Goal: Task Accomplishment & Management: Manage account settings

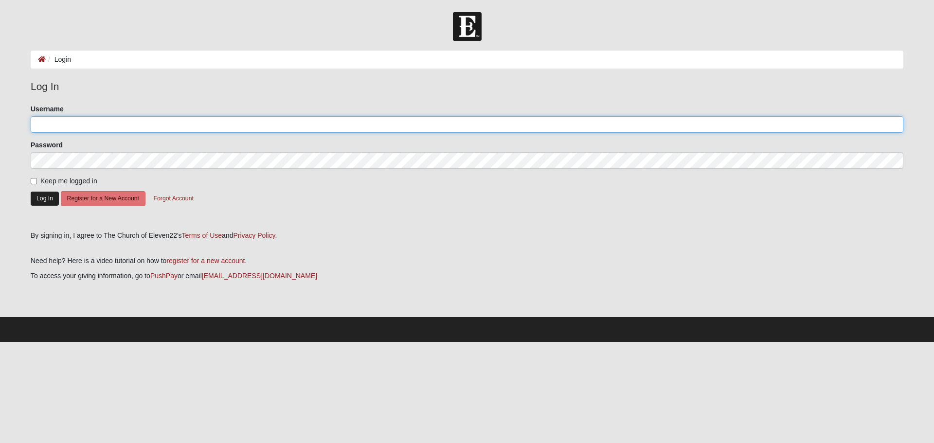
type input "JCostley60"
click at [37, 200] on button "Log In" at bounding box center [45, 199] width 28 height 14
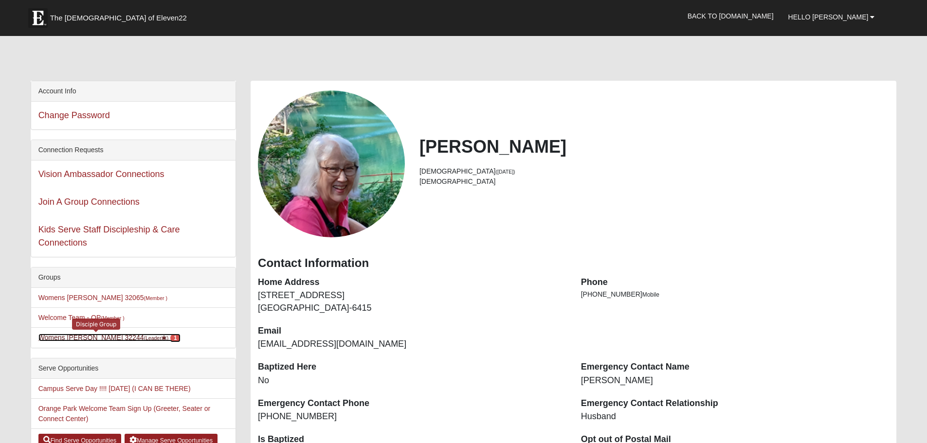
click at [170, 339] on span "1" at bounding box center [175, 338] width 10 height 9
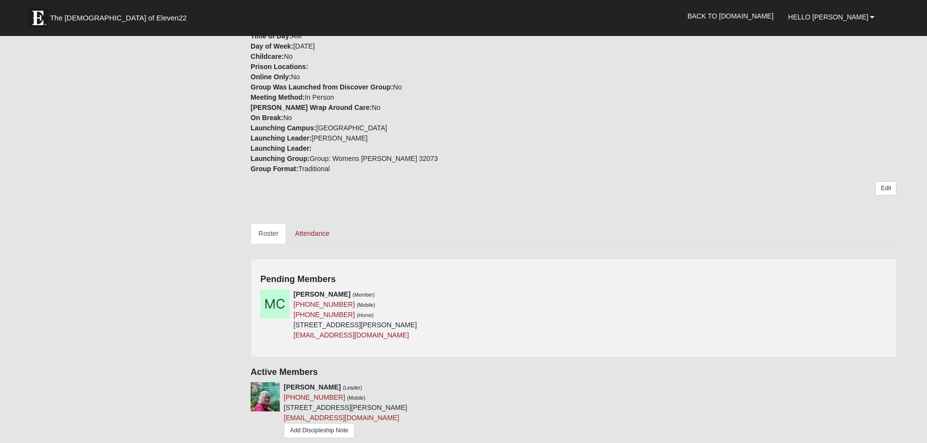
scroll to position [253, 0]
click at [570, 291] on icon at bounding box center [570, 293] width 7 height 7
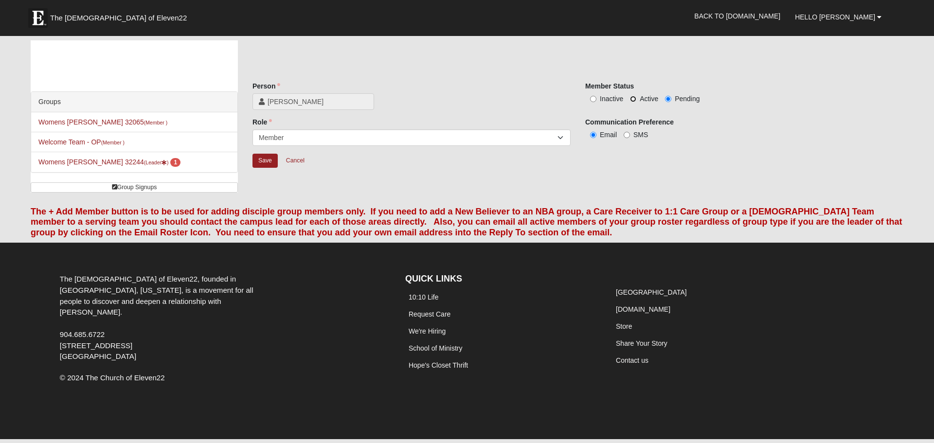
click at [633, 98] on input "Active" at bounding box center [633, 99] width 6 height 6
radio input "true"
click at [266, 161] on input "Save" at bounding box center [264, 161] width 25 height 14
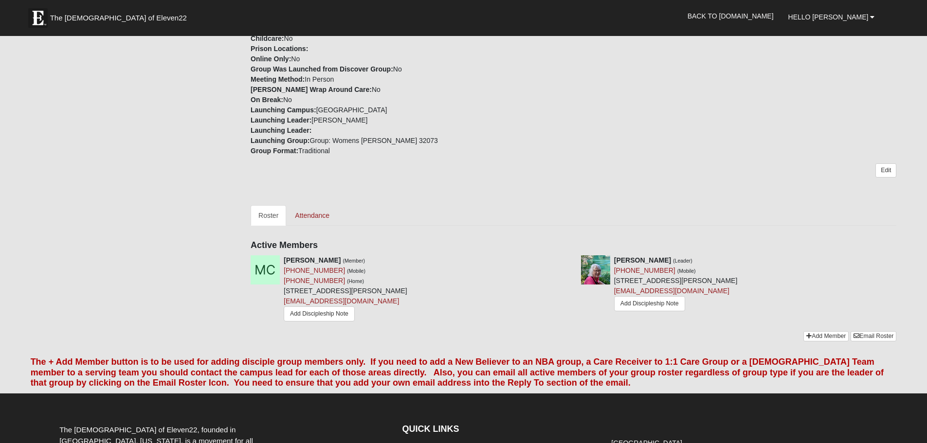
scroll to position [272, 0]
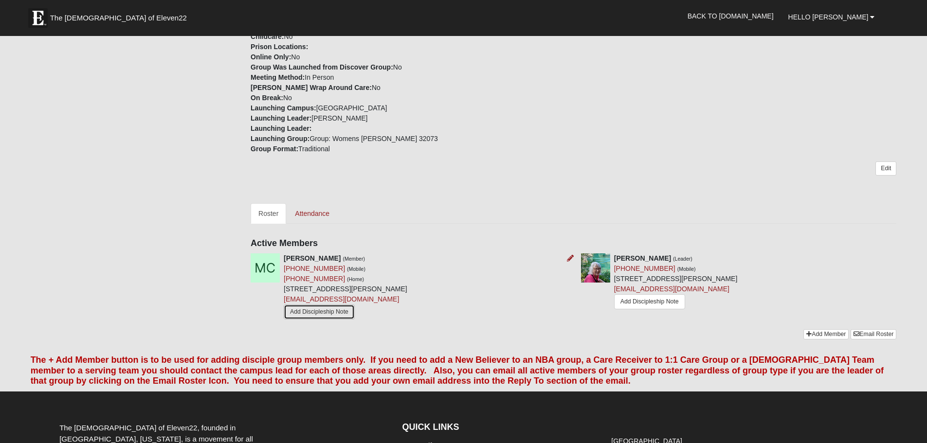
click at [343, 313] on link "Add Discipleship Note" at bounding box center [319, 311] width 71 height 15
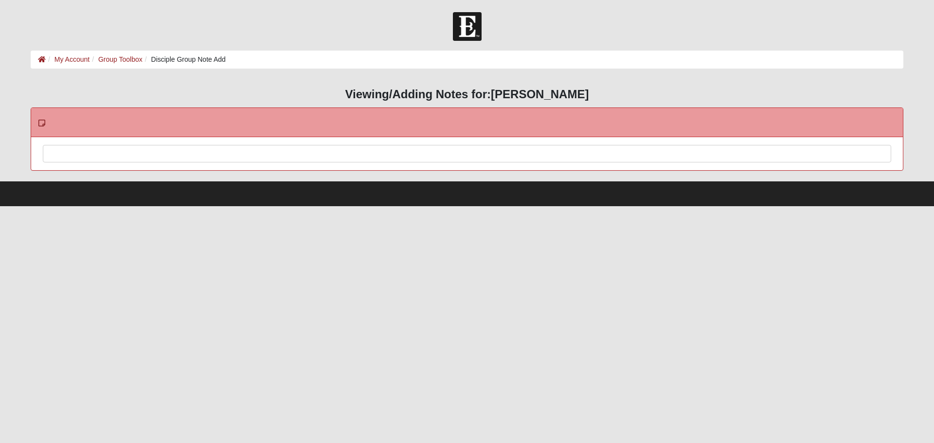
click at [64, 150] on div at bounding box center [466, 166] width 847 height 43
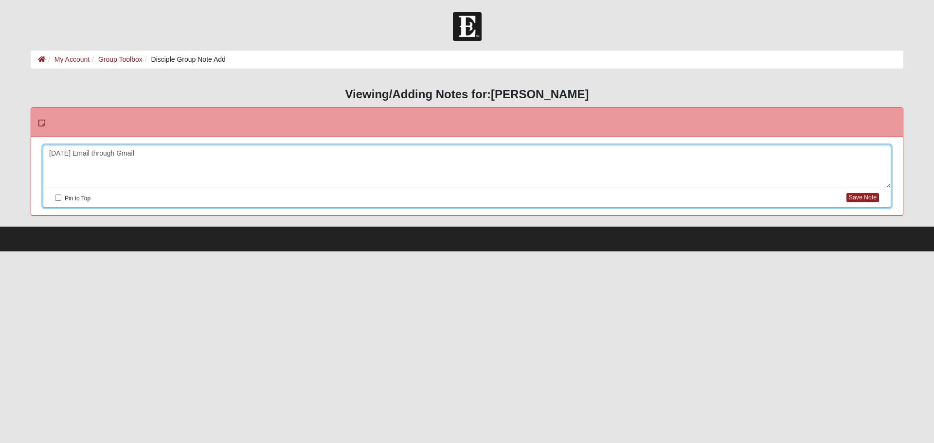
click at [149, 155] on div "9/1/2025 Email through Gmail" at bounding box center [466, 166] width 847 height 43
click at [865, 195] on button "Save Note" at bounding box center [862, 197] width 33 height 9
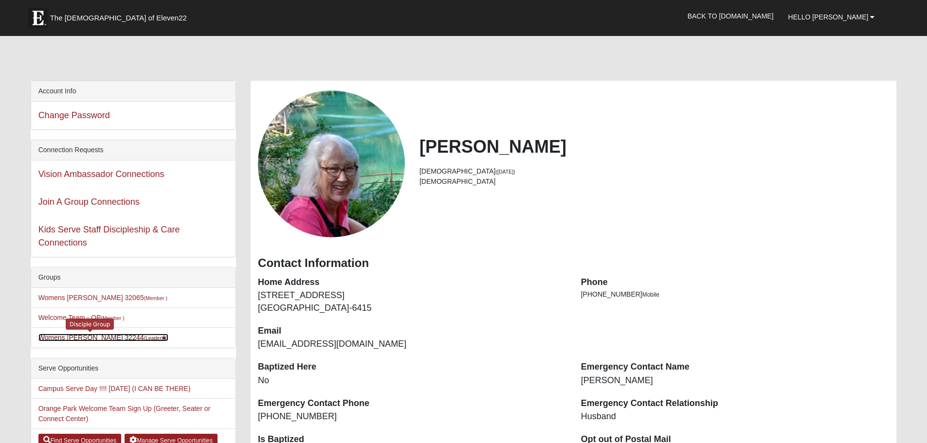
click at [99, 337] on link "Womens Costley 32244 (Leader )" at bounding box center [103, 338] width 130 height 8
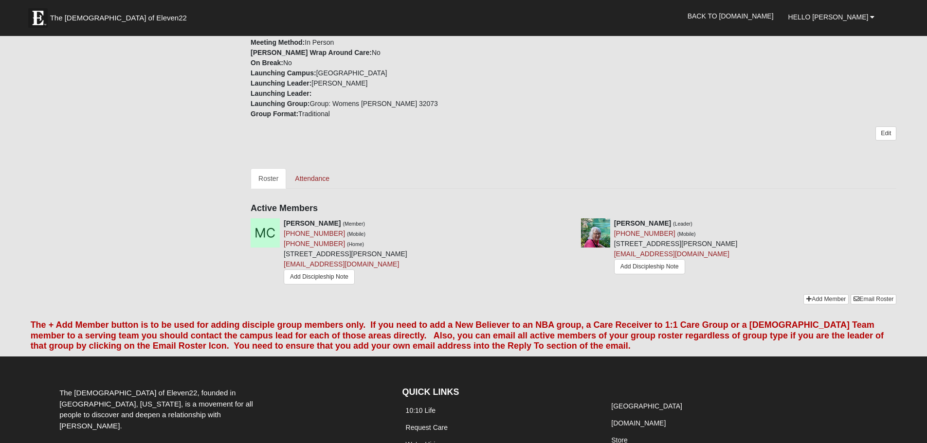
scroll to position [311, 0]
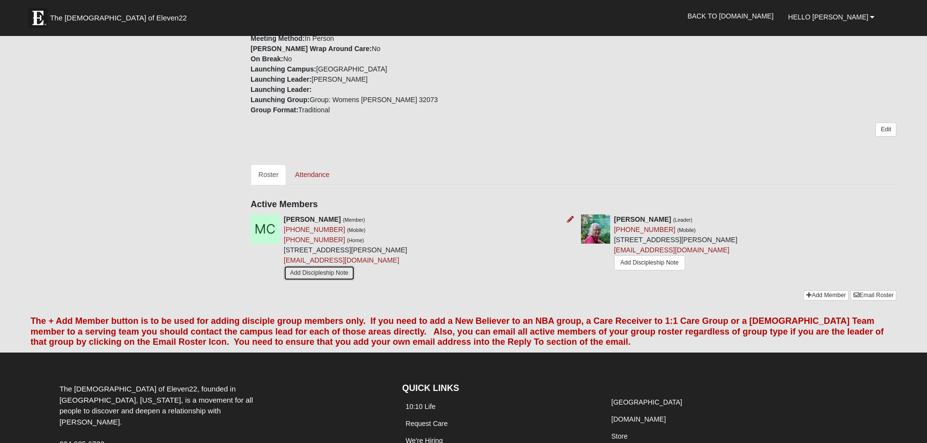
click at [337, 274] on link "Add Discipleship Note" at bounding box center [319, 273] width 71 height 15
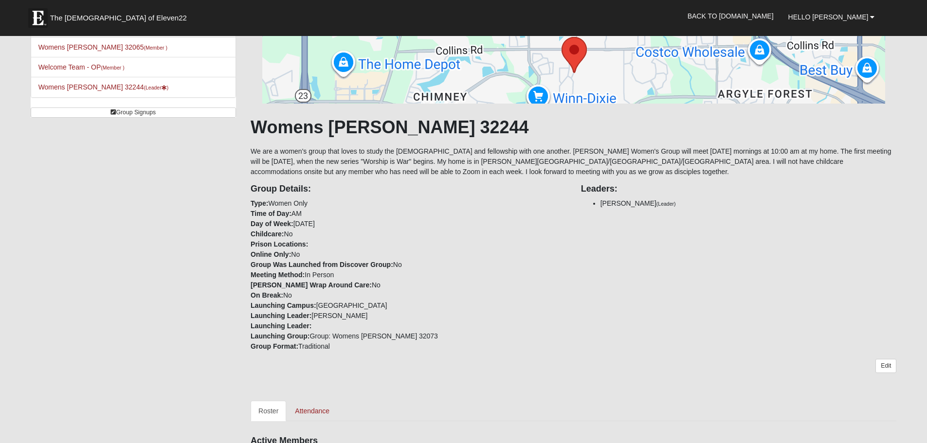
scroll to position [87, 0]
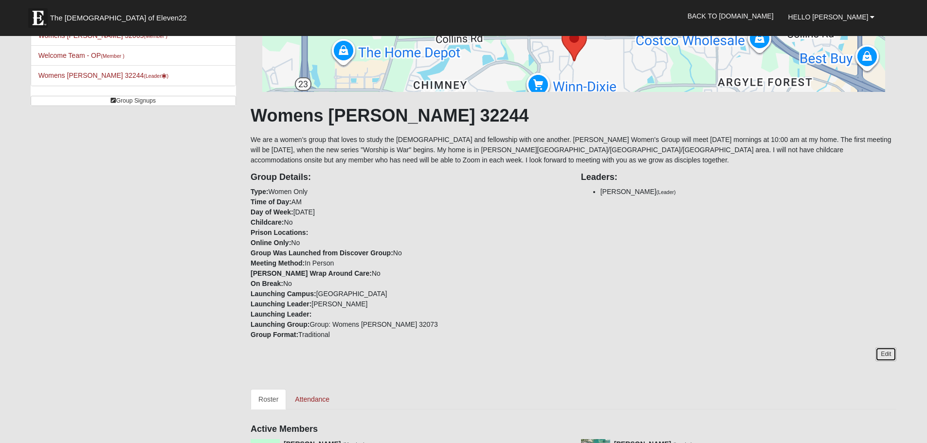
click at [887, 356] on link "Edit" at bounding box center [885, 354] width 21 height 14
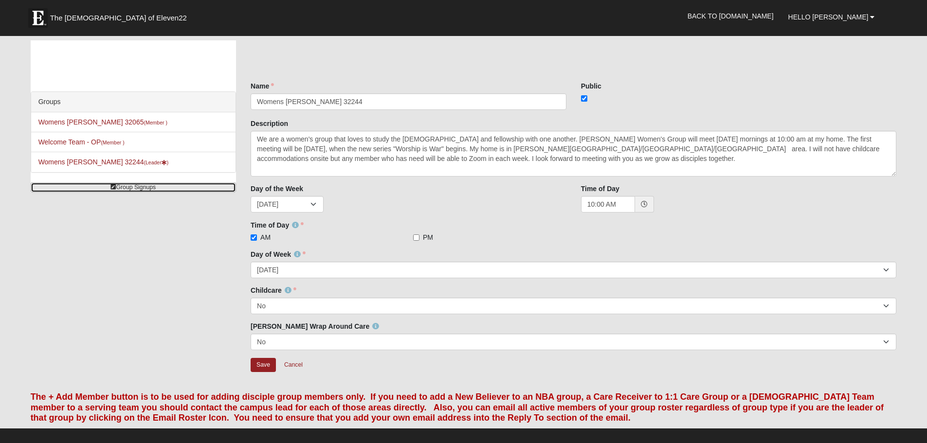
click at [133, 185] on link "Group Signups" at bounding box center [133, 187] width 205 height 10
click at [137, 188] on link "Group Signups" at bounding box center [133, 187] width 205 height 10
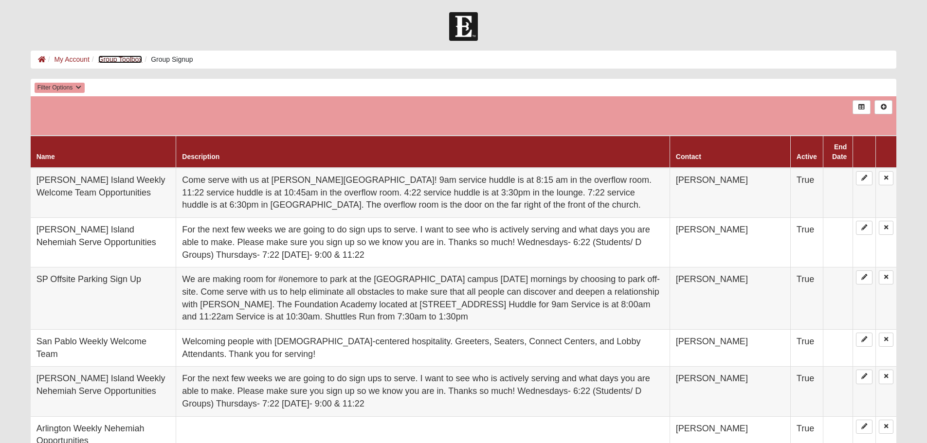
click at [128, 57] on link "Group Toolbox" at bounding box center [120, 59] width 44 height 8
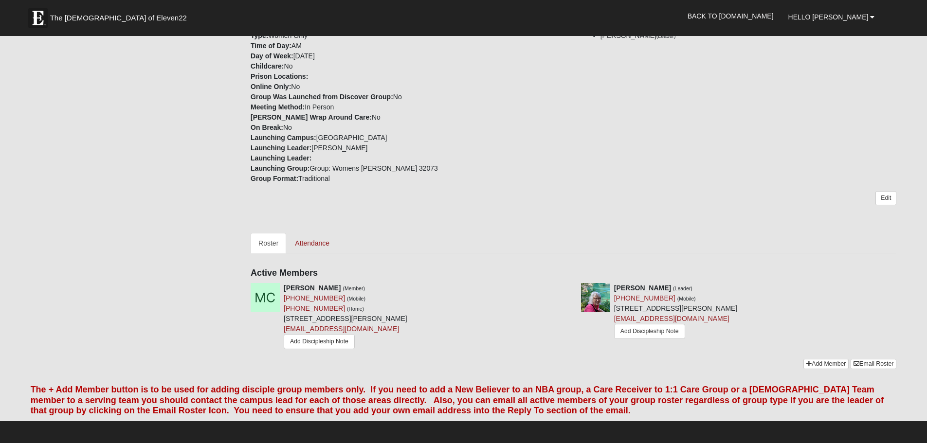
scroll to position [244, 0]
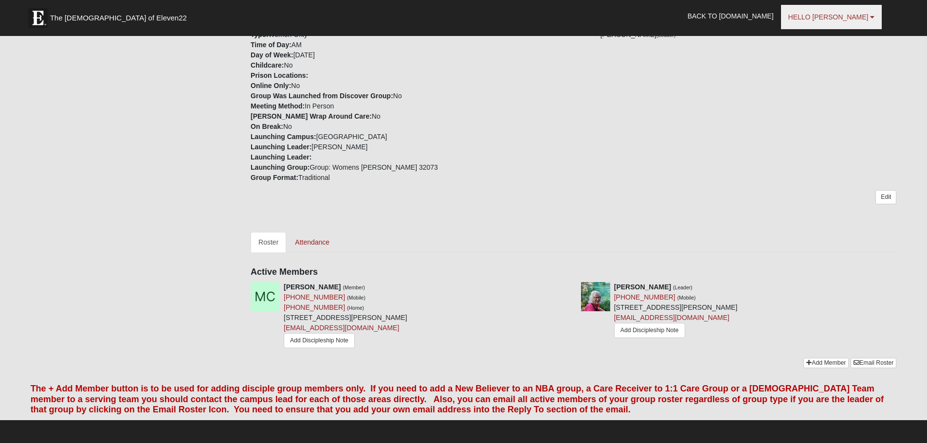
click at [838, 15] on span "Hello [PERSON_NAME]" at bounding box center [828, 17] width 80 height 8
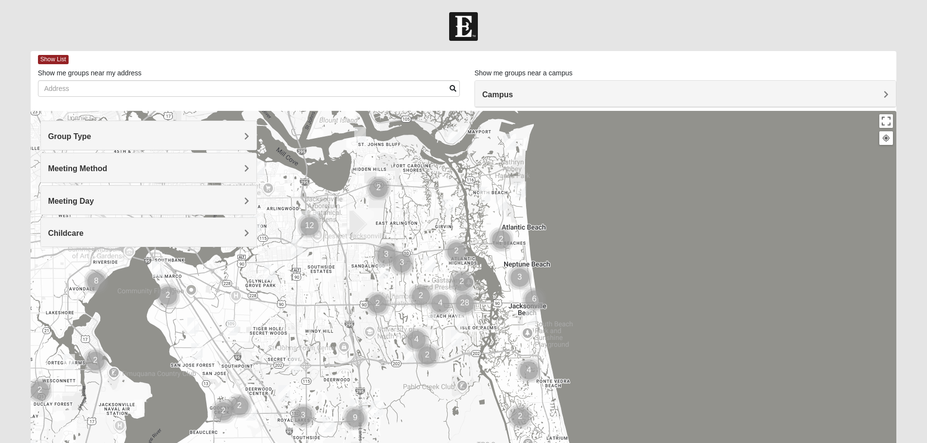
click at [188, 132] on h4 "Group Type" at bounding box center [148, 136] width 201 height 9
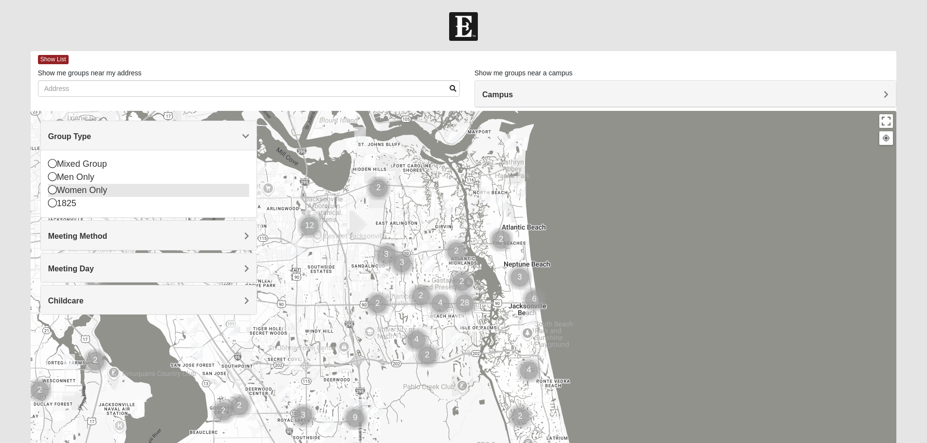
click at [54, 190] on icon at bounding box center [52, 189] width 9 height 9
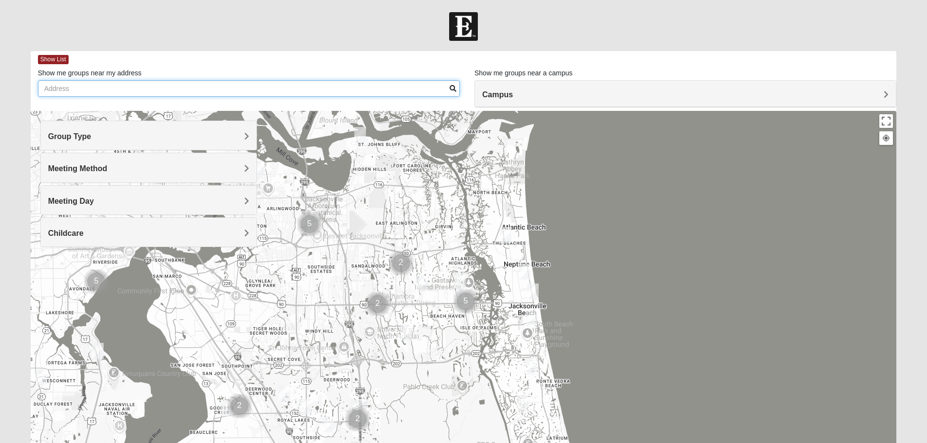
click at [149, 91] on input "Show me groups near my address" at bounding box center [249, 88] width 422 height 17
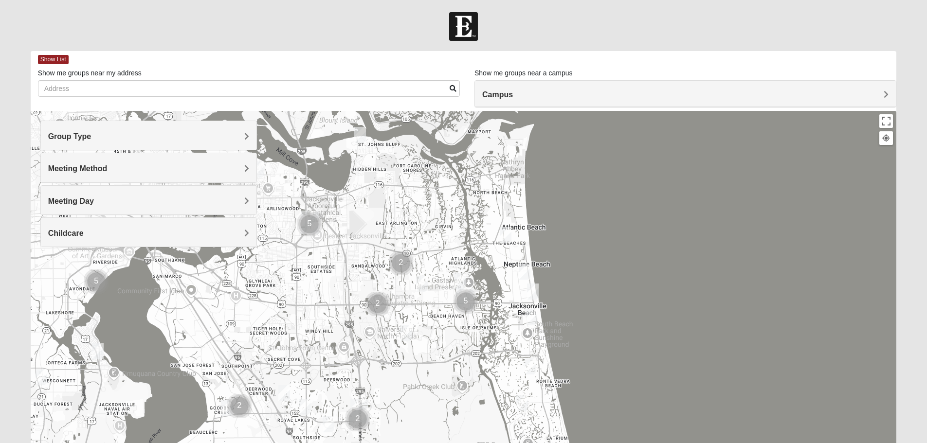
click at [567, 93] on h4 "Campus" at bounding box center [685, 94] width 406 height 9
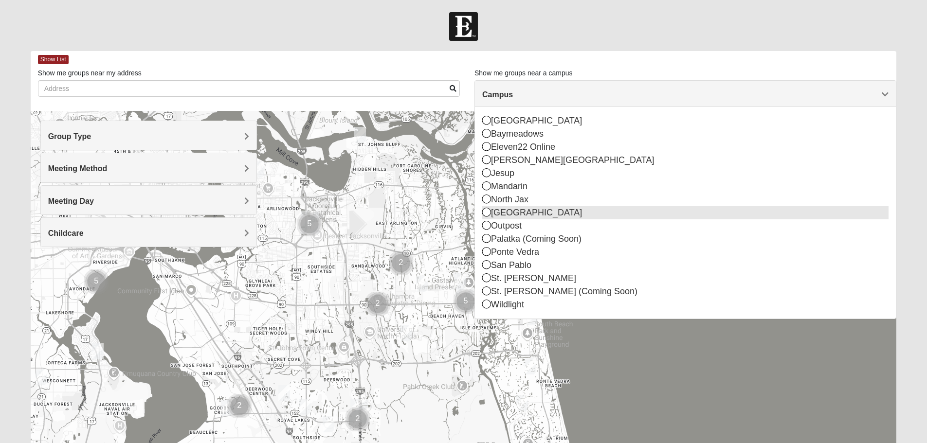
click at [489, 213] on icon at bounding box center [486, 212] width 9 height 9
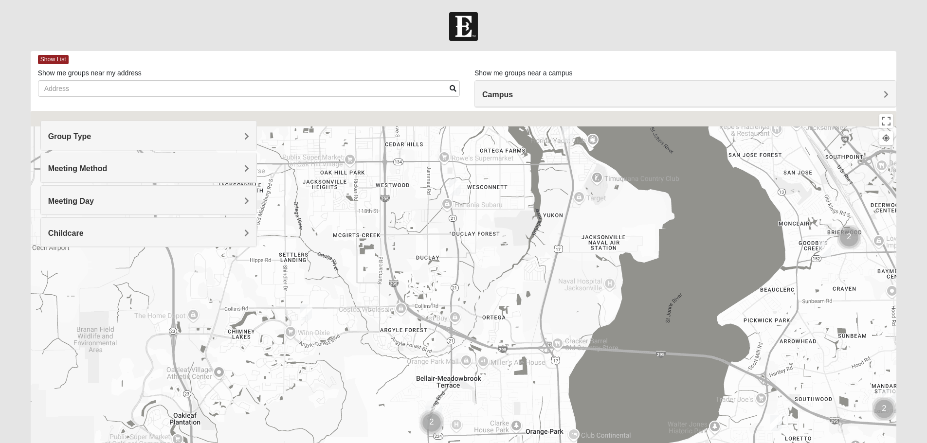
drag, startPoint x: 351, startPoint y: 209, endPoint x: 312, endPoint y: 339, distance: 135.6
click at [312, 339] on div at bounding box center [464, 305] width 866 height 389
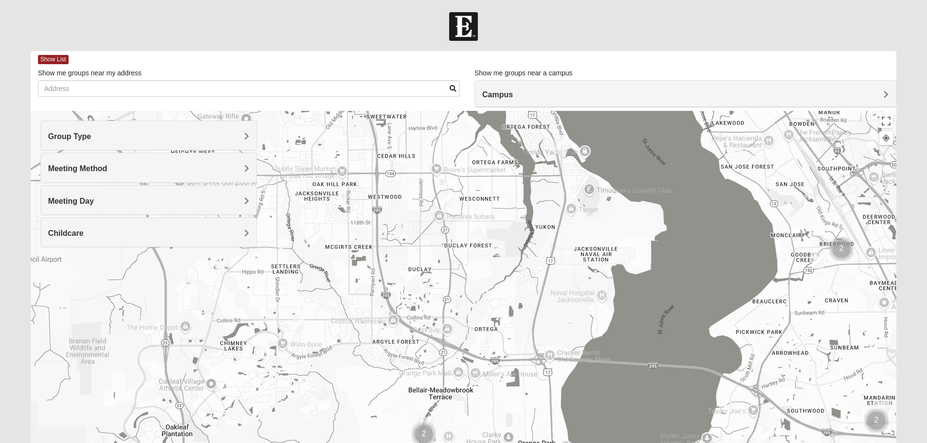
click at [296, 322] on img "Womens Costley 32244" at bounding box center [297, 324] width 19 height 24
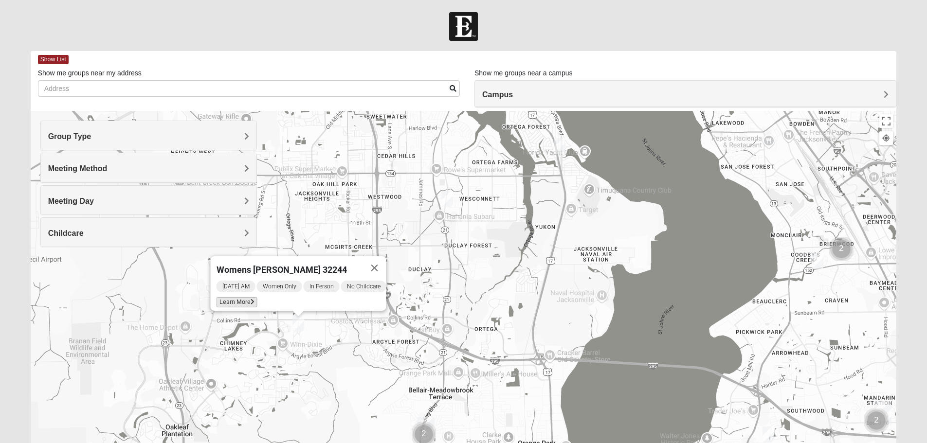
click at [226, 299] on span "Learn More" at bounding box center [236, 302] width 41 height 10
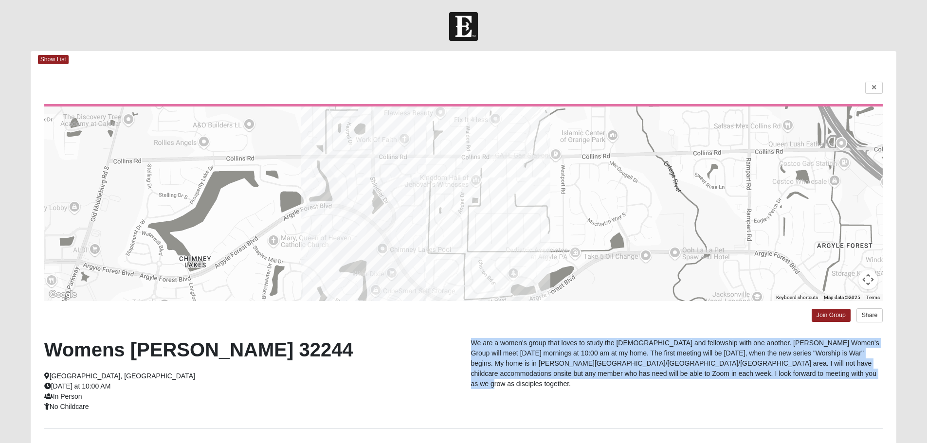
drag, startPoint x: 473, startPoint y: 341, endPoint x: 807, endPoint y: 371, distance: 335.9
click at [807, 371] on p "We are a women's group that loves to study the [DEMOGRAPHIC_DATA] and fellowshi…" at bounding box center [677, 363] width 412 height 51
copy p "We are a women's group that loves to study the [DEMOGRAPHIC_DATA] and fellowshi…"
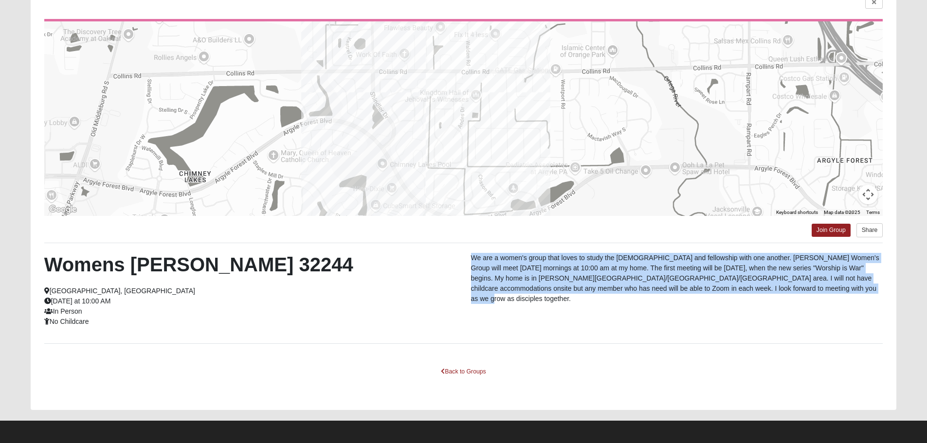
scroll to position [88, 0]
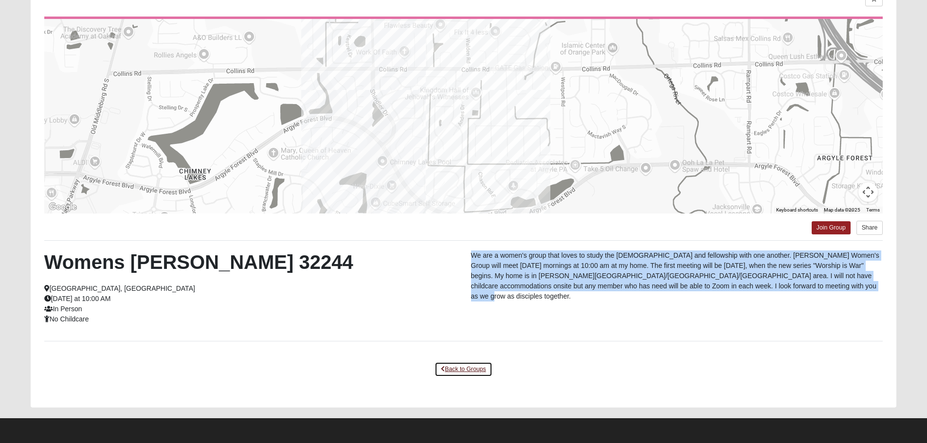
click at [466, 367] on link "Back to Groups" at bounding box center [462, 369] width 57 height 15
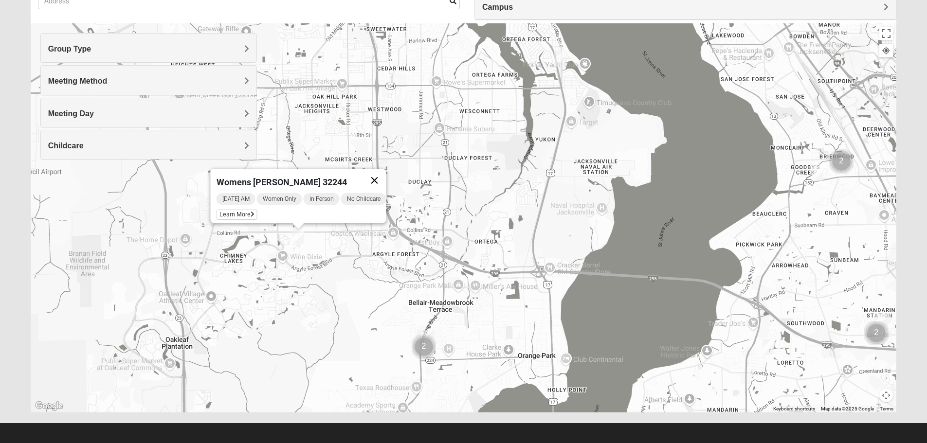
click at [377, 173] on button "Close" at bounding box center [373, 180] width 23 height 23
click at [447, 112] on img "Womens Thomas 32244" at bounding box center [446, 112] width 19 height 24
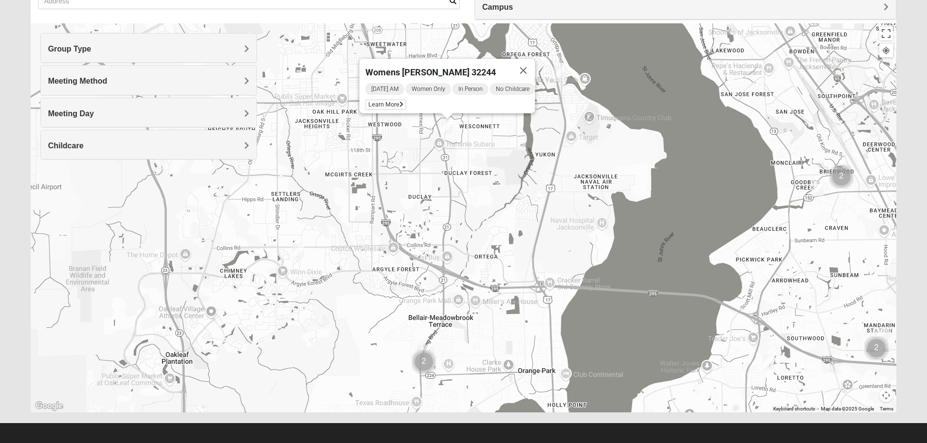
click at [425, 354] on img "Cluster of 2 groups" at bounding box center [424, 362] width 32 height 32
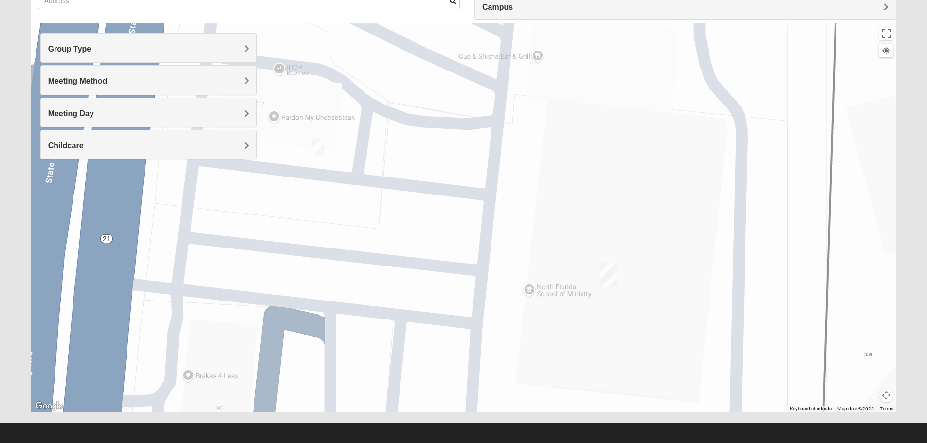
click at [316, 149] on img "On Campus Womens Padolina 32073" at bounding box center [317, 147] width 19 height 24
click at [606, 278] on img "Orange Park" at bounding box center [607, 274] width 25 height 31
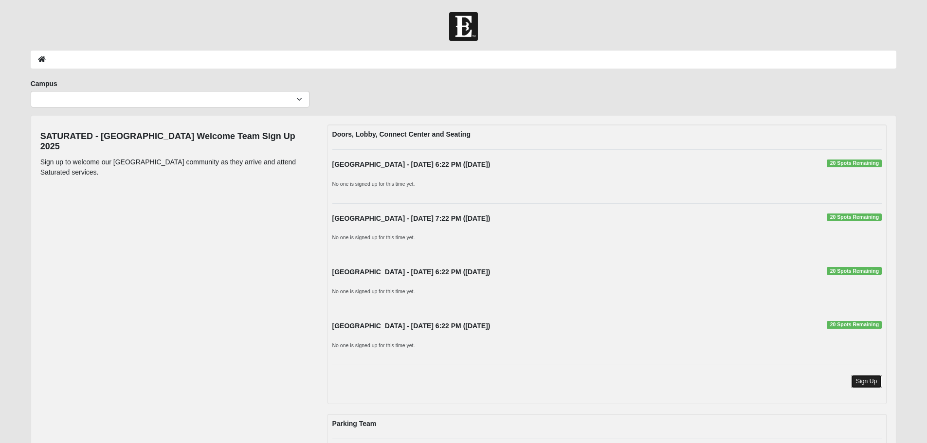
click at [863, 384] on link "Sign Up" at bounding box center [866, 381] width 31 height 13
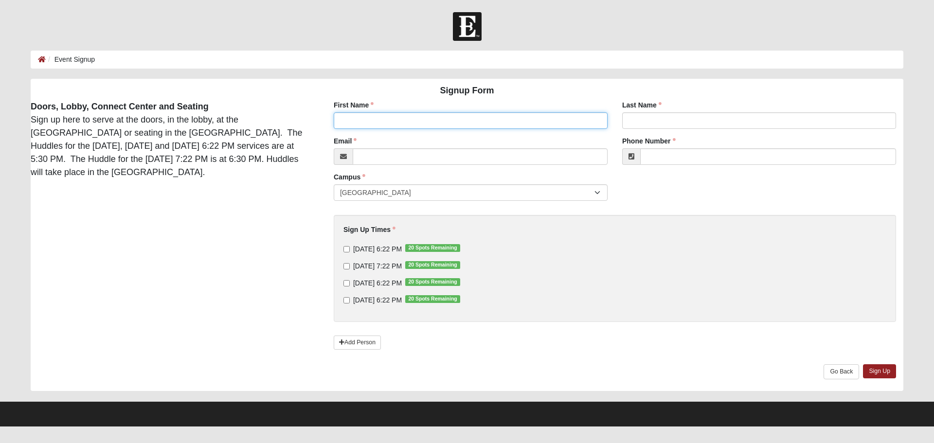
click at [401, 120] on input "First Name" at bounding box center [471, 120] width 274 height 17
type input "[PERSON_NAME]"
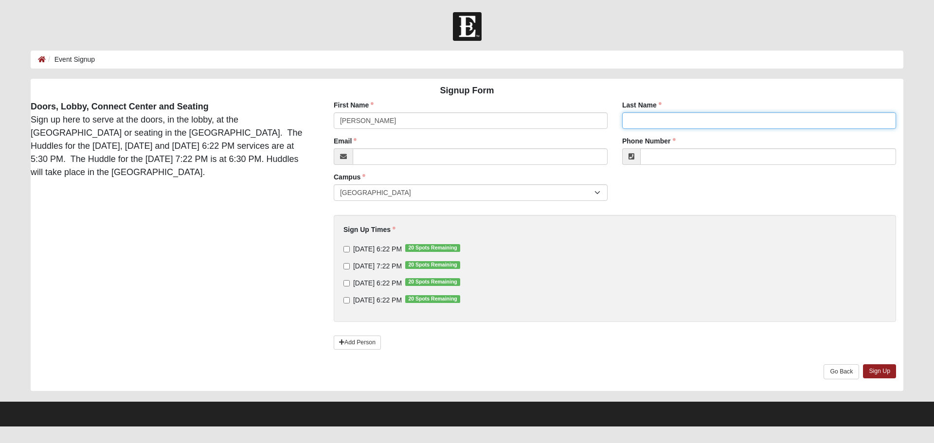
type input "COSTLEY"
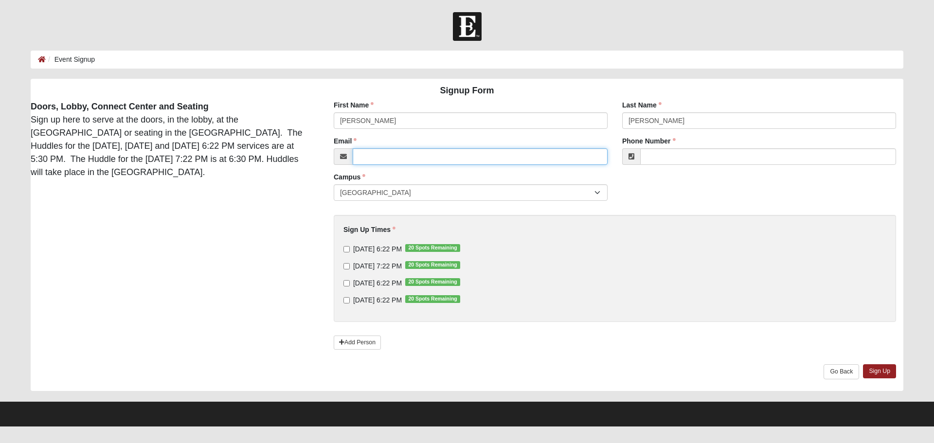
type input "JLCBKP@BELLSOUTH.NET"
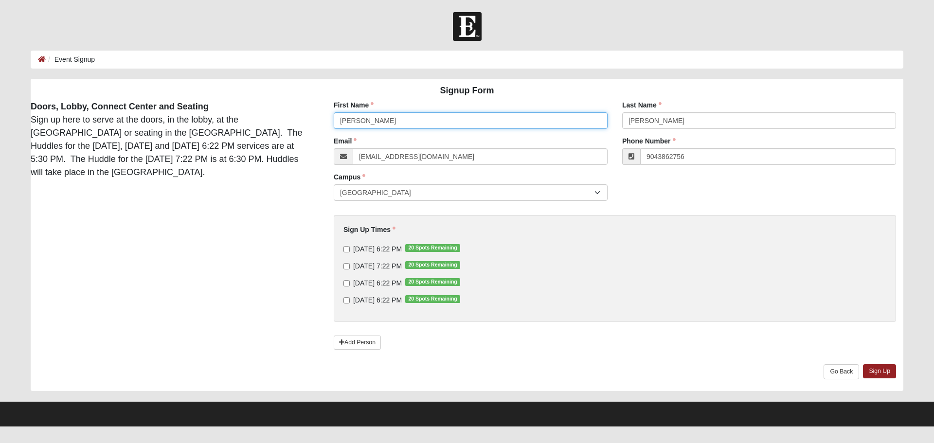
type input "[PHONE_NUMBER]"
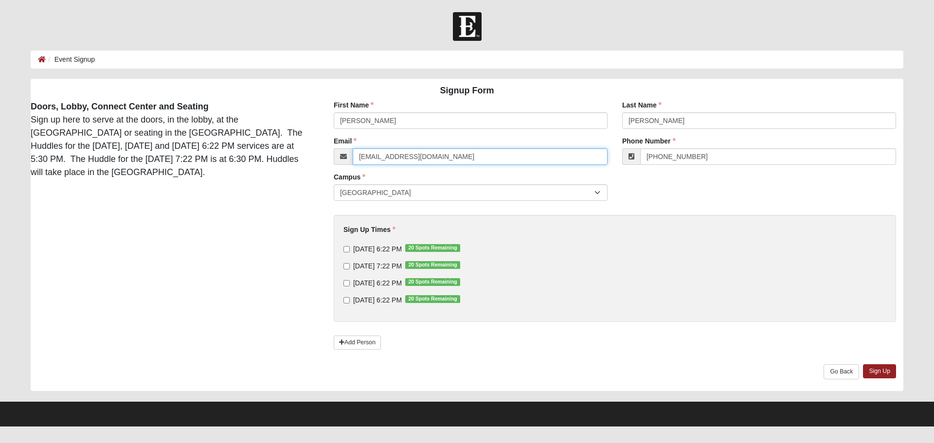
click at [464, 155] on input "JLCBKP@BELLSOUTH.NET" at bounding box center [480, 156] width 255 height 17
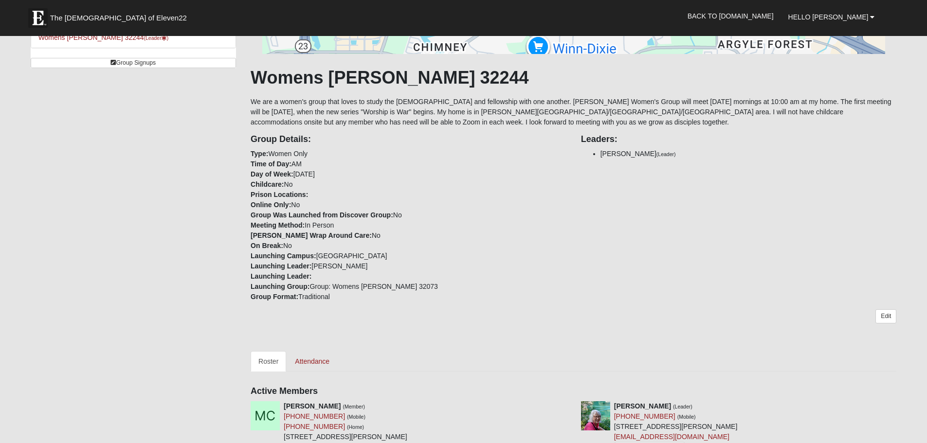
scroll to position [214, 0]
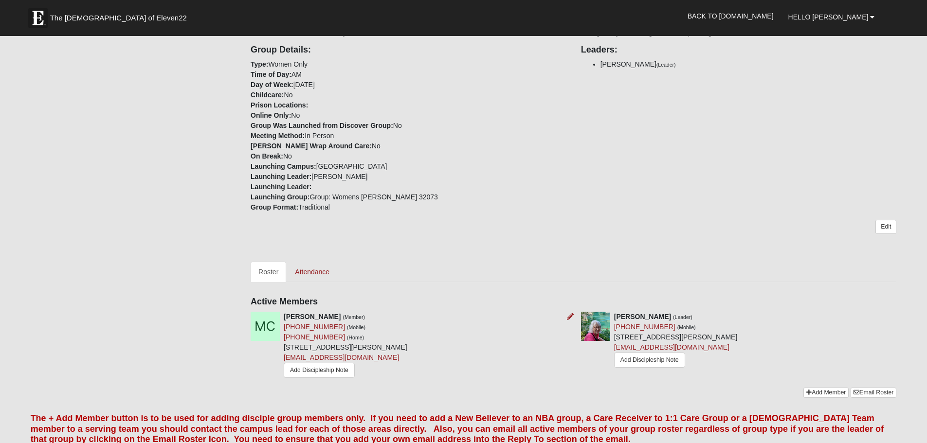
click at [271, 326] on img at bounding box center [265, 326] width 29 height 29
click at [312, 268] on link "Attendance" at bounding box center [312, 272] width 50 height 20
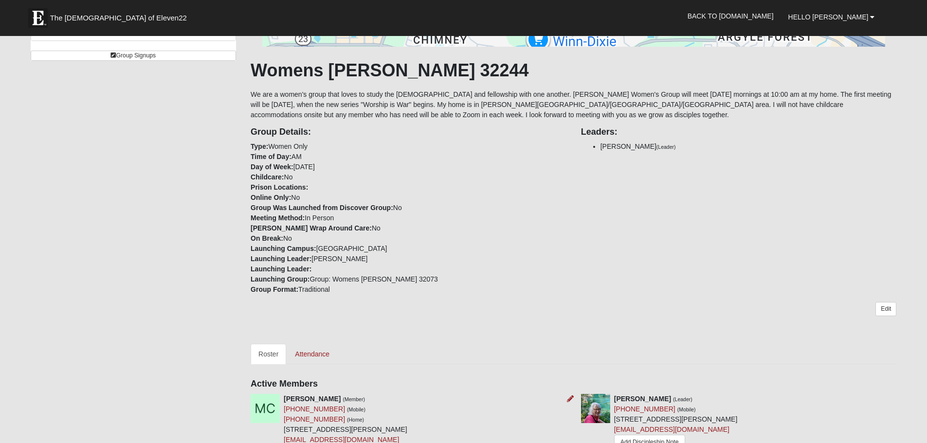
scroll to position [214, 0]
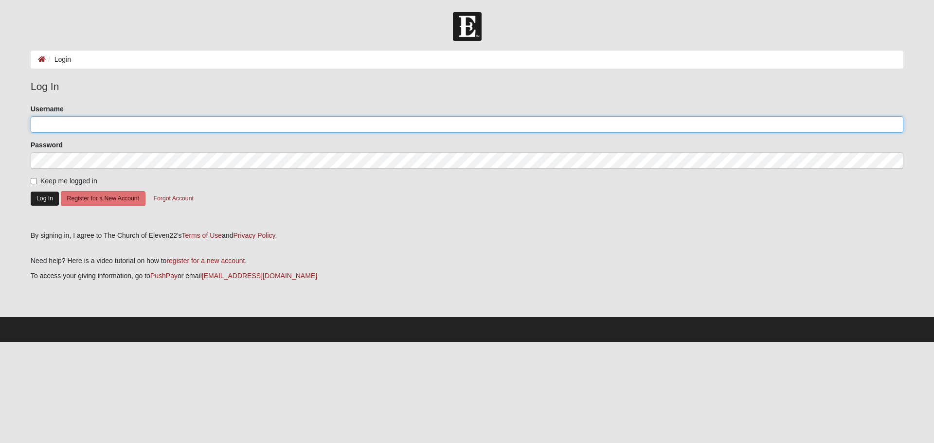
type input "JCostley60"
click at [44, 201] on button "Log In" at bounding box center [45, 199] width 28 height 14
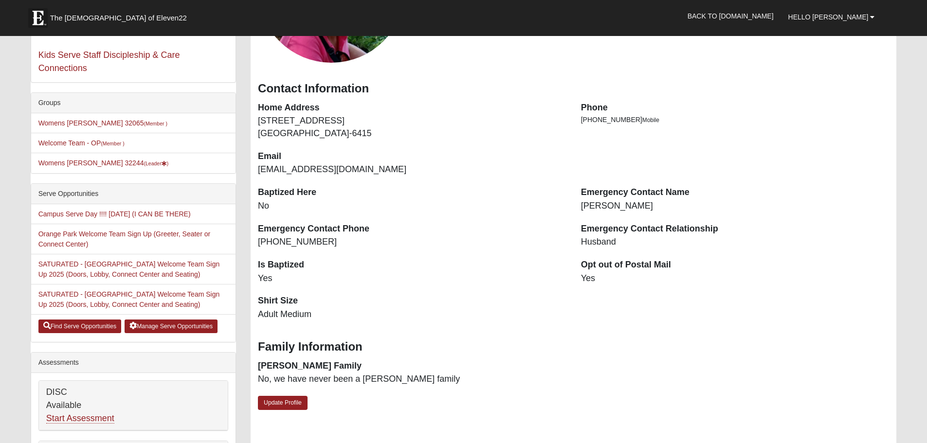
scroll to position [175, 0]
click at [64, 160] on link "Womens Costley 32244 (Leader )" at bounding box center [103, 163] width 130 height 8
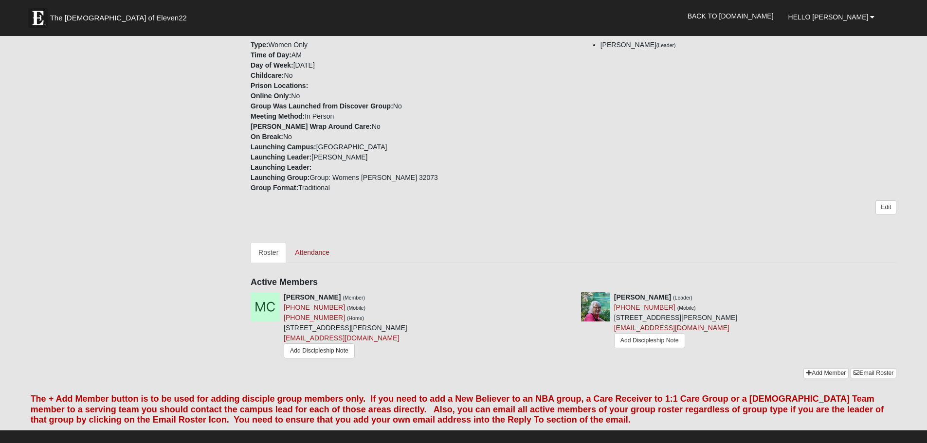
scroll to position [253, 0]
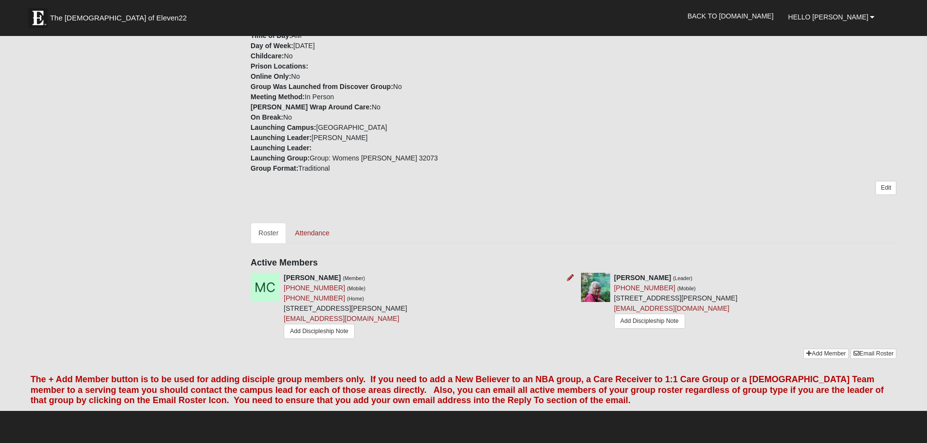
click at [263, 286] on img at bounding box center [265, 287] width 29 height 29
click at [353, 319] on link "[EMAIL_ADDRESS][DOMAIN_NAME]" at bounding box center [341, 319] width 115 height 8
click at [680, 141] on div "Group Details: Type: Women Only Time of Day: AM Day of Week: Tuesday Childcare:…" at bounding box center [573, 86] width 660 height 175
click at [320, 332] on link "Add Discipleship Note" at bounding box center [319, 331] width 71 height 15
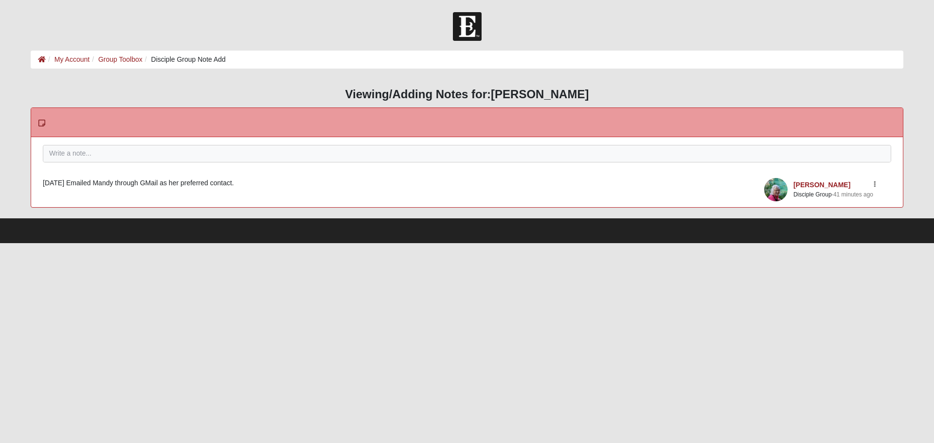
click at [210, 243] on html "Hello Janice My Account Log Out Disciple Group Note Add My Account Group Toolbo…" at bounding box center [467, 121] width 934 height 243
click at [140, 60] on link "Group Toolbox" at bounding box center [120, 59] width 44 height 8
